Goal: Check status: Check status

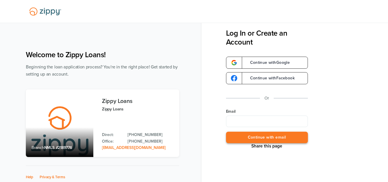
click at [239, 137] on button "Continue with email" at bounding box center [267, 138] width 82 height 12
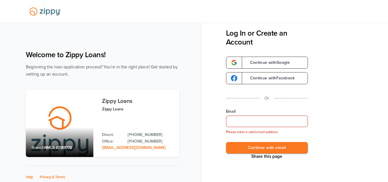
click at [252, 120] on input "Email" at bounding box center [267, 121] width 82 height 11
type input "**********"
click at [267, 152] on button "Continue with email" at bounding box center [267, 148] width 82 height 12
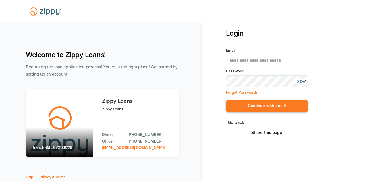
click at [285, 110] on button "Continue with email" at bounding box center [267, 106] width 82 height 12
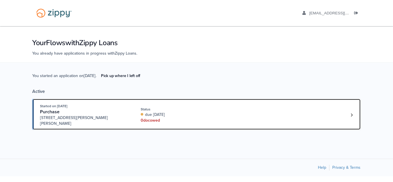
click at [241, 114] on div "Started on [DATE] Purchase [STREET_ADDRESS][PERSON_NAME] Status due [DATE] 0 do…" at bounding box center [193, 114] width 307 height 23
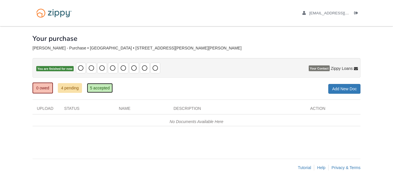
click at [104, 90] on link "5 accepted" at bounding box center [100, 88] width 26 height 10
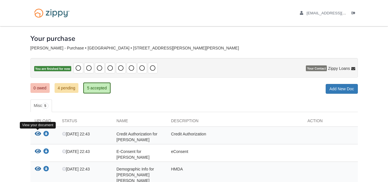
click at [36, 133] on icon "View Credit Authorization for William Jackson" at bounding box center [38, 134] width 6 height 6
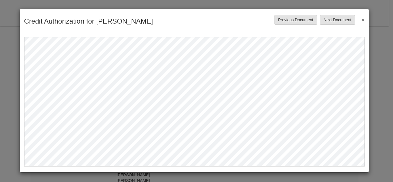
click at [362, 20] on button "×" at bounding box center [361, 19] width 7 height 10
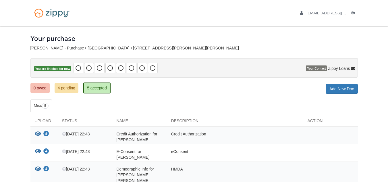
drag, startPoint x: 389, startPoint y: 59, endPoint x: 271, endPoint y: 151, distance: 150.3
click at [271, 151] on div "eConsent" at bounding box center [235, 154] width 137 height 11
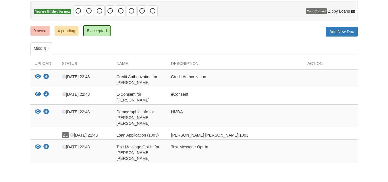
scroll to position [58, 0]
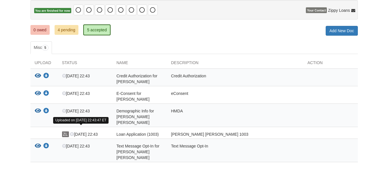
click at [72, 133] on icon at bounding box center [72, 135] width 4 height 4
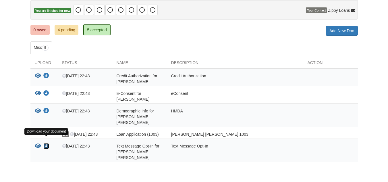
click at [45, 143] on icon "Download Text Message Opt-In for William Griffin Jackson" at bounding box center [46, 146] width 6 height 6
click at [67, 34] on link "4 pending" at bounding box center [67, 30] width 24 height 10
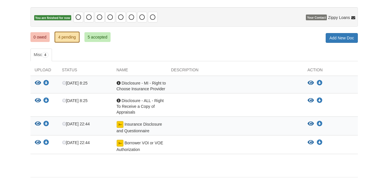
drag, startPoint x: 392, startPoint y: 95, endPoint x: 392, endPoint y: 131, distance: 35.9
click at [388, 131] on html "[EMAIL_ADDRESS][DOMAIN_NAME] Logout" at bounding box center [194, 74] width 388 height 251
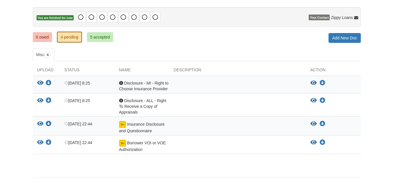
scroll to position [52, 0]
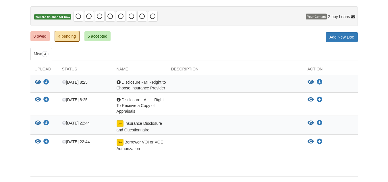
click at [214, 144] on div at bounding box center [235, 145] width 137 height 13
click at [35, 140] on icon "View Borrower VOI or VOE Authorization" at bounding box center [38, 142] width 6 height 6
